Goal: Information Seeking & Learning: Find specific fact

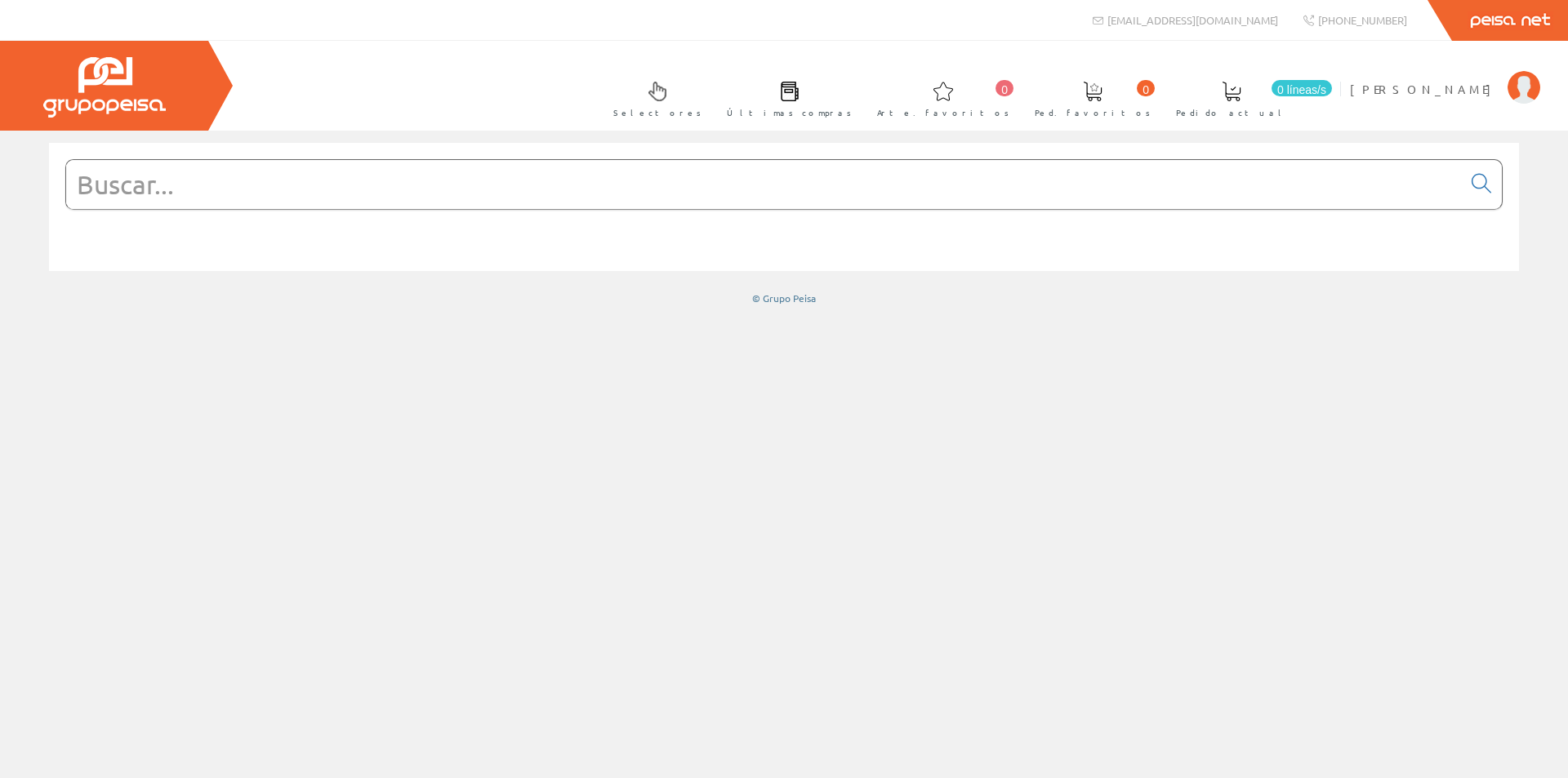
click at [537, 187] on input "text" at bounding box center [764, 184] width 1395 height 49
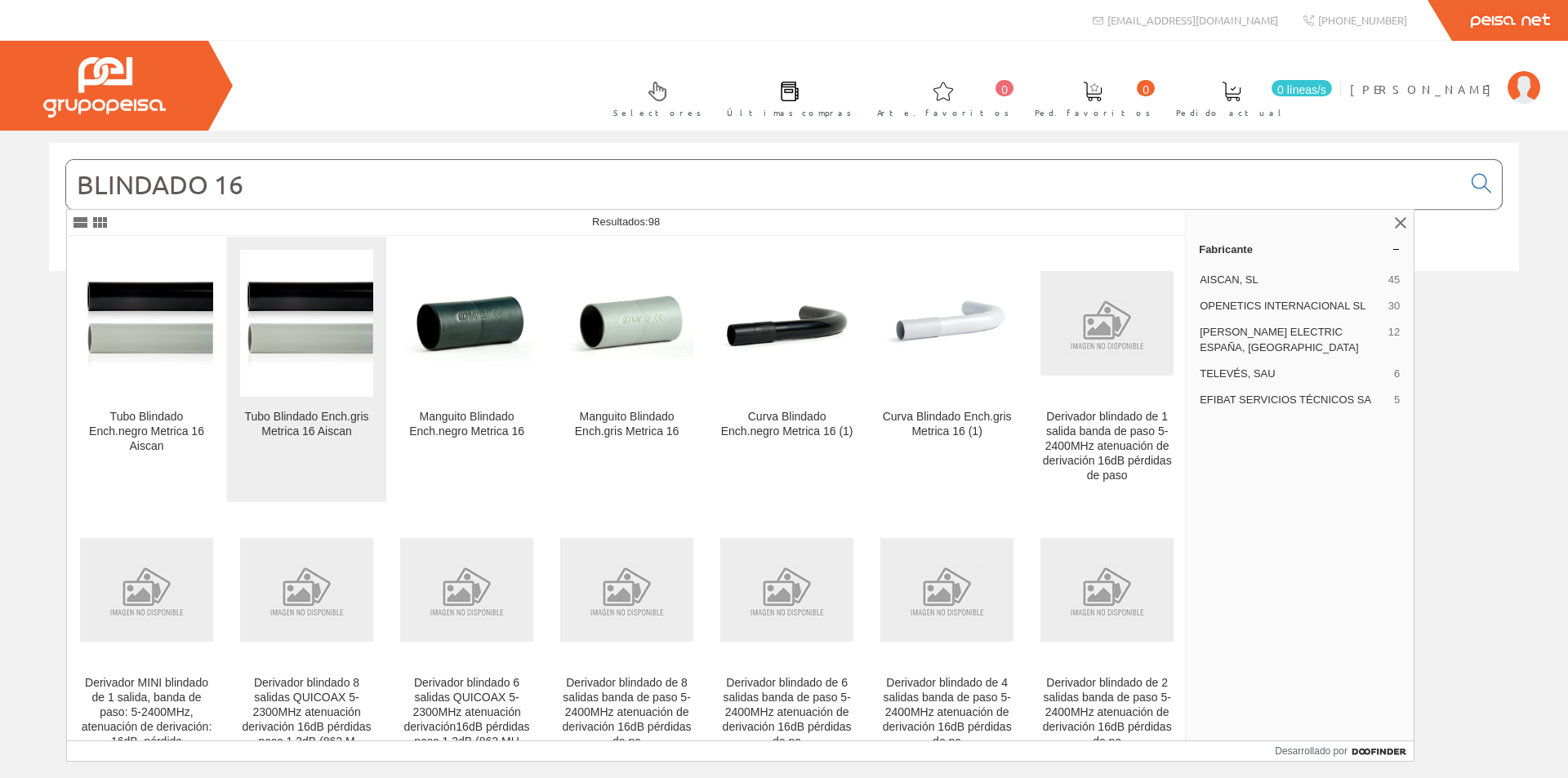
type input "BLINDADO 16"
click at [316, 415] on font "Tubo Blindado Ench.gris Metrica 16 Aiscan" at bounding box center [307, 424] width 124 height 28
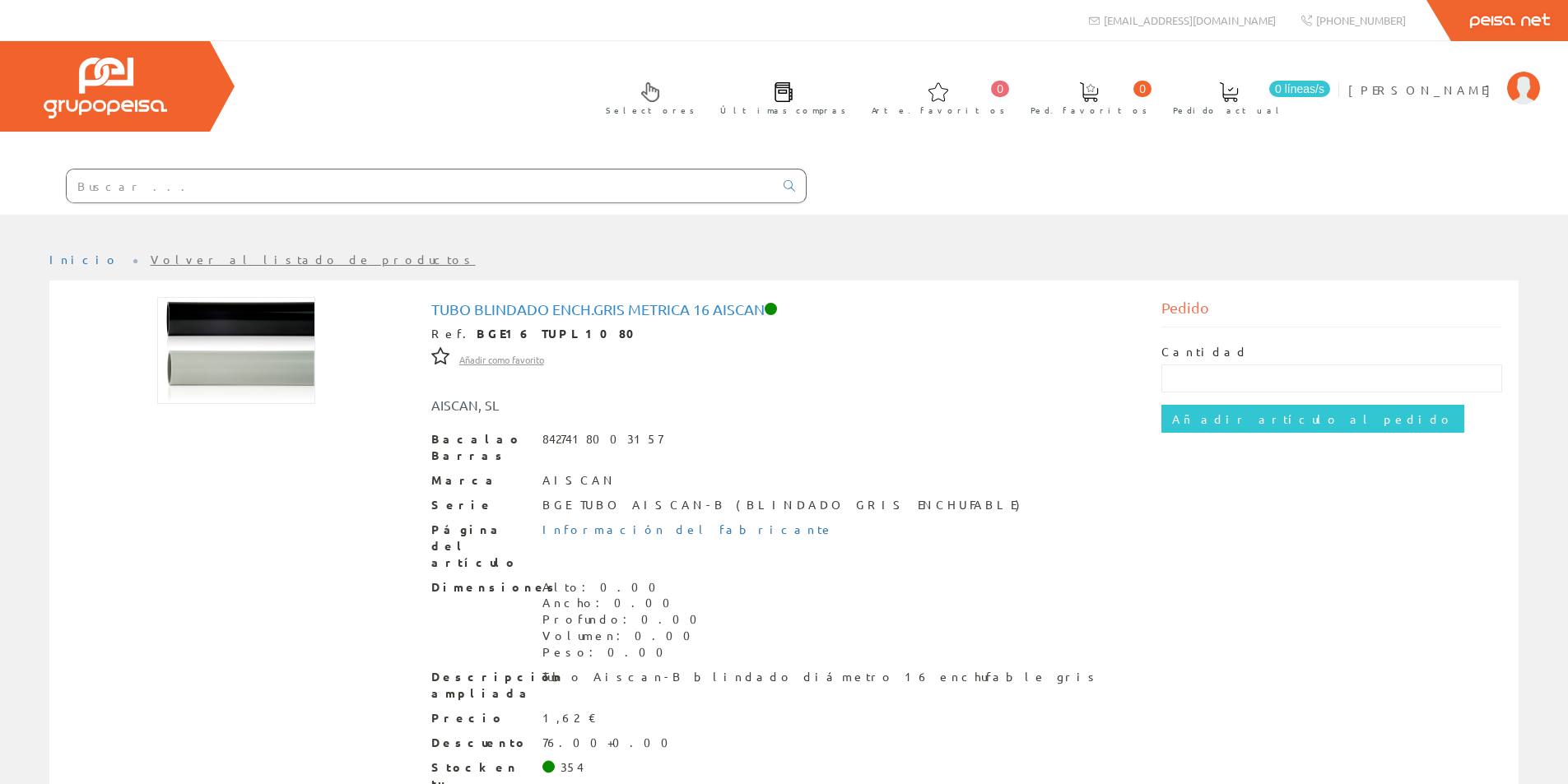
scroll to position [71, 0]
